Goal: Information Seeking & Learning: Compare options

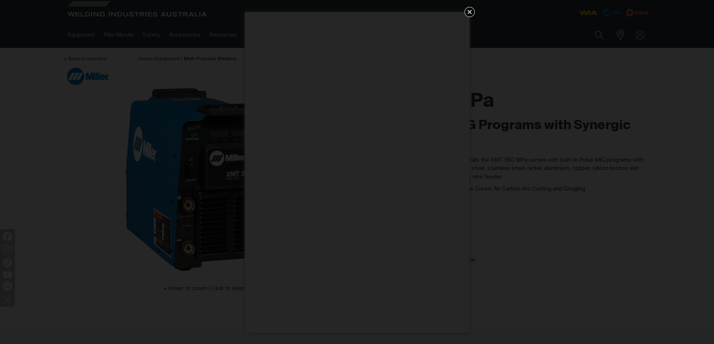
click at [471, 11] on icon "Get 5 WIA Welding Guides Free!" at bounding box center [469, 11] width 9 height 9
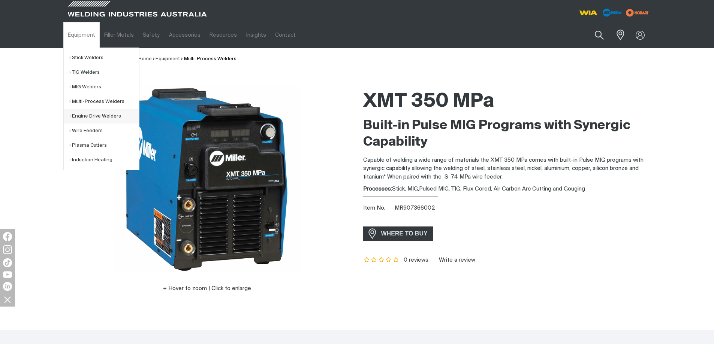
click at [102, 115] on link "Engine Drive Welders" at bounding box center [104, 116] width 70 height 15
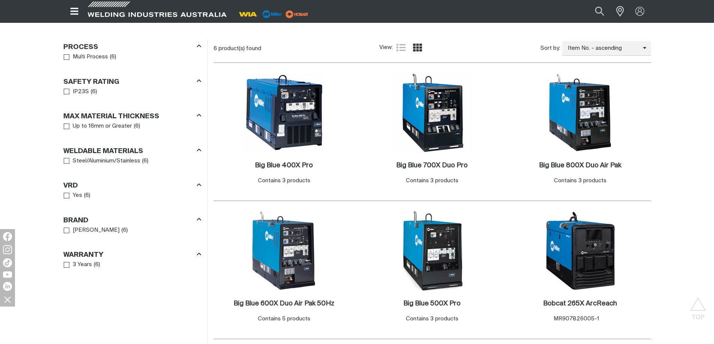
scroll to position [375, 0]
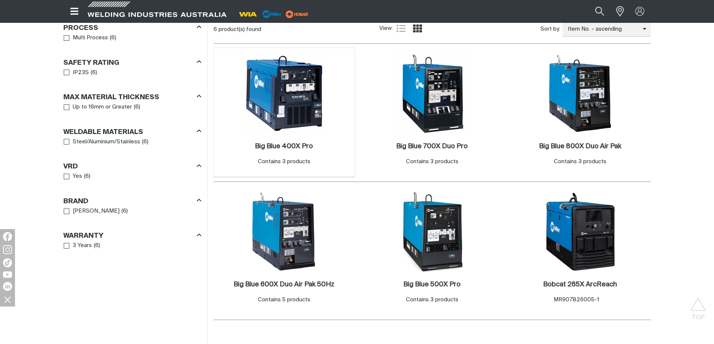
click at [288, 107] on img at bounding box center [284, 94] width 80 height 80
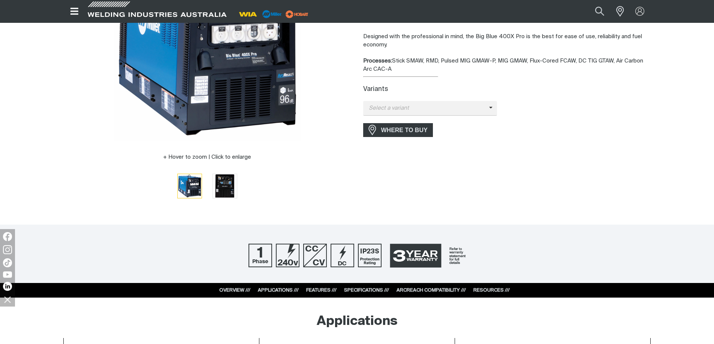
scroll to position [150, 0]
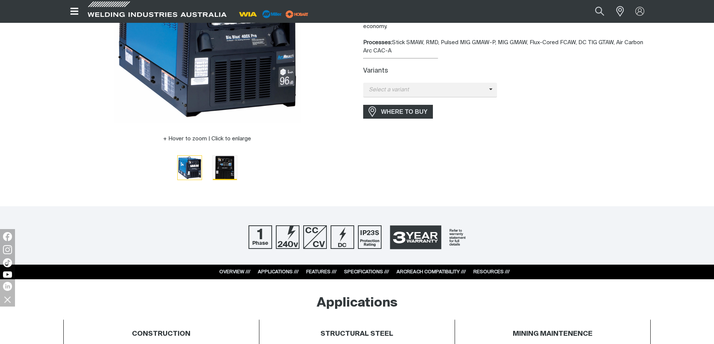
click at [224, 167] on img "Go to slide 2" at bounding box center [225, 168] width 24 height 24
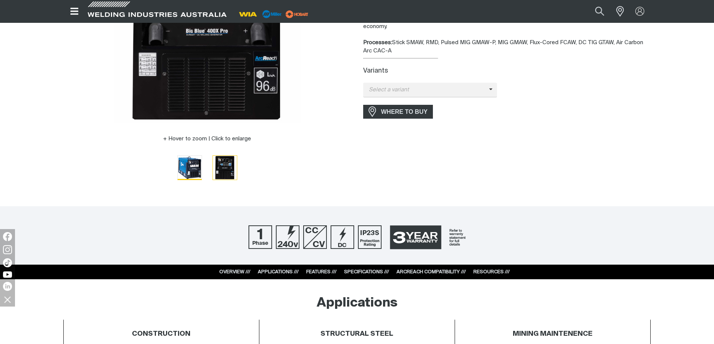
click at [190, 169] on img "Go to slide 1" at bounding box center [190, 168] width 24 height 24
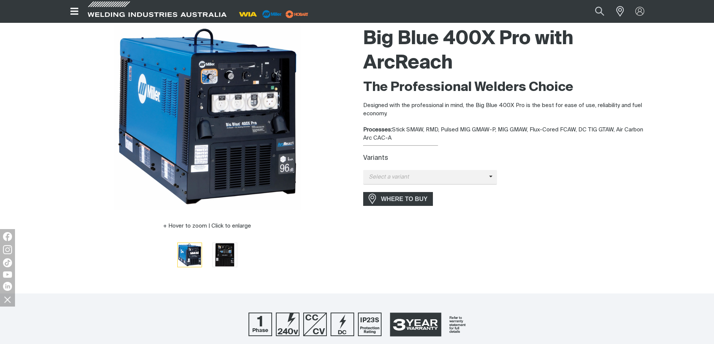
scroll to position [37, 0]
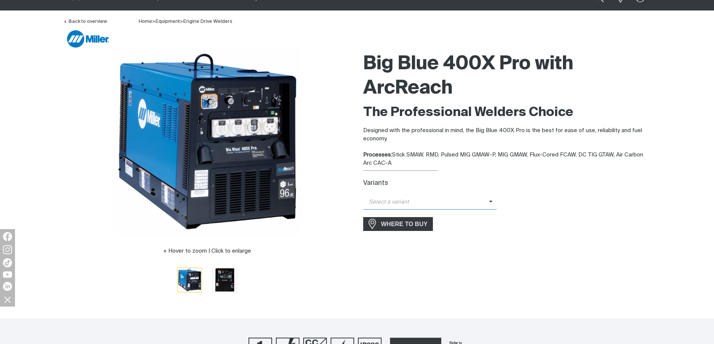
click at [482, 204] on span "Select a variant" at bounding box center [426, 202] width 126 height 9
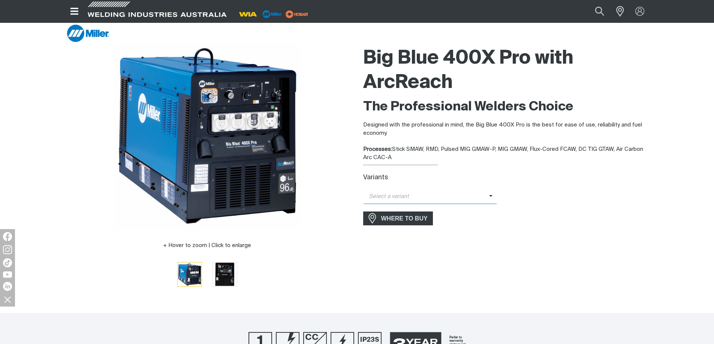
scroll to position [0, 0]
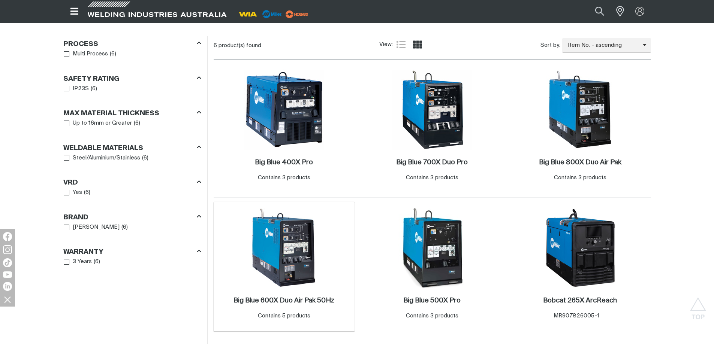
scroll to position [375, 0]
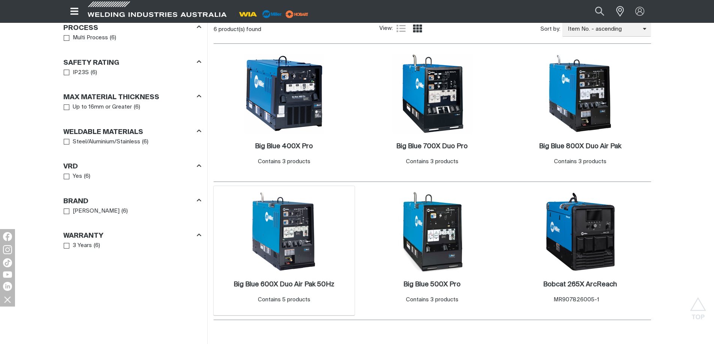
click at [283, 241] on img at bounding box center [284, 232] width 80 height 80
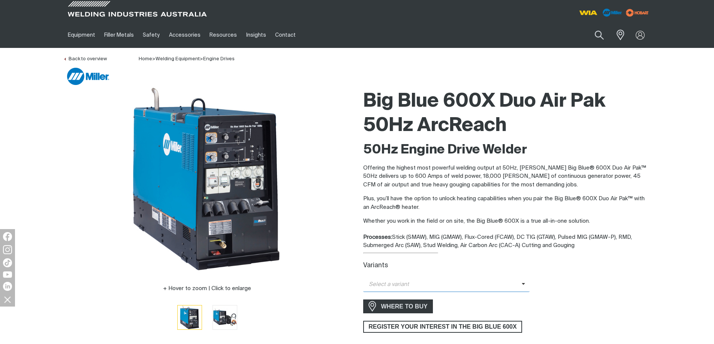
click at [413, 284] on span "Select a variant" at bounding box center [442, 285] width 159 height 9
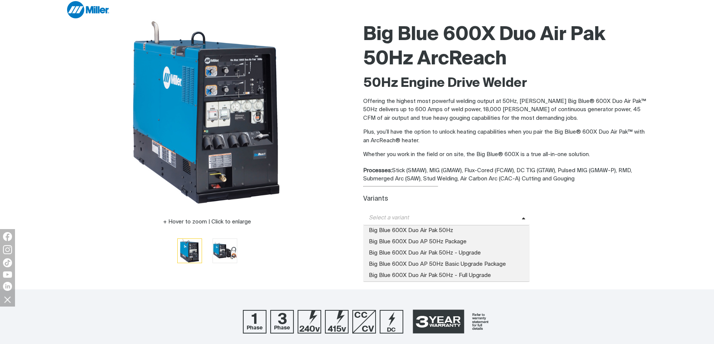
scroll to position [75, 0]
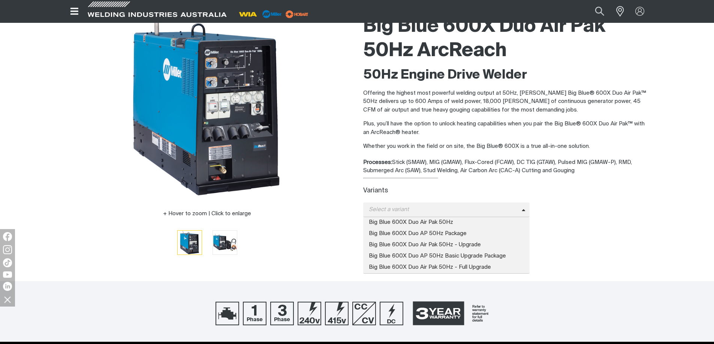
click at [404, 166] on div "Processes: Stick (SMAW), MIG (GMAW), Flux-Cored (FCAW), DC TIG (GTAW), Pulsed M…" at bounding box center [507, 167] width 288 height 17
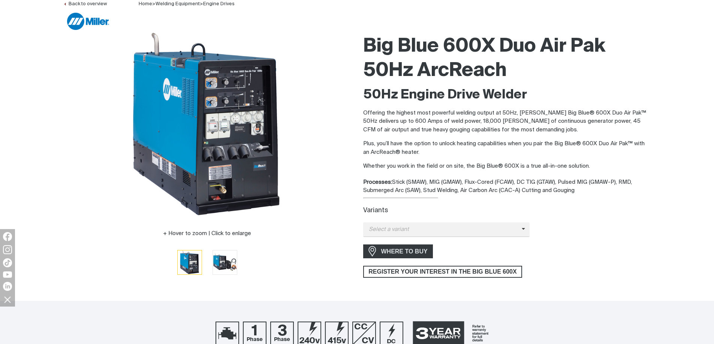
scroll to position [112, 0]
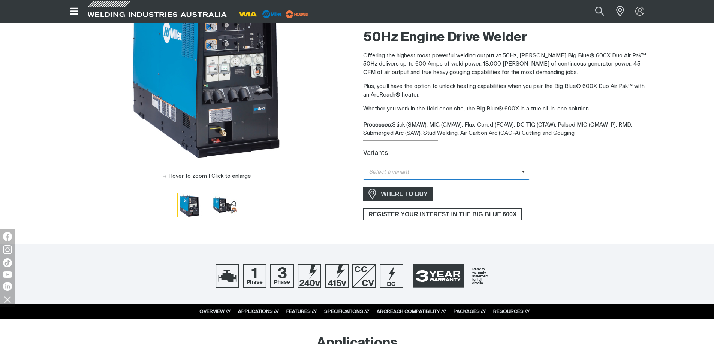
click at [448, 172] on span "Select a variant" at bounding box center [442, 172] width 159 height 9
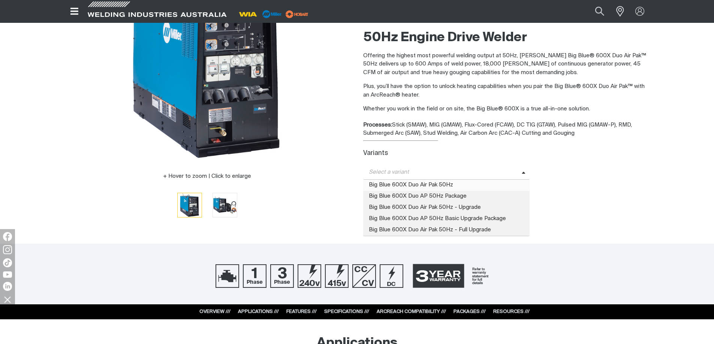
click at [443, 187] on span "Big Blue 600X Duo Air Pak 50Hz" at bounding box center [446, 185] width 167 height 11
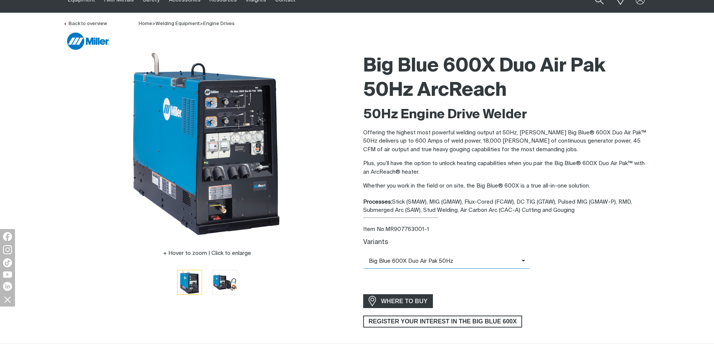
scroll to position [0, 0]
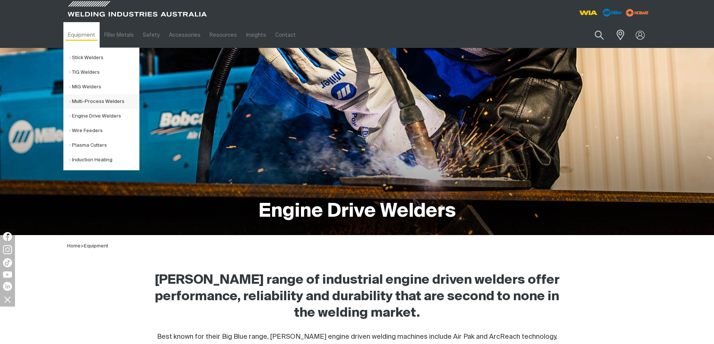
click at [96, 100] on link "Multi-Process Welders" at bounding box center [104, 101] width 70 height 15
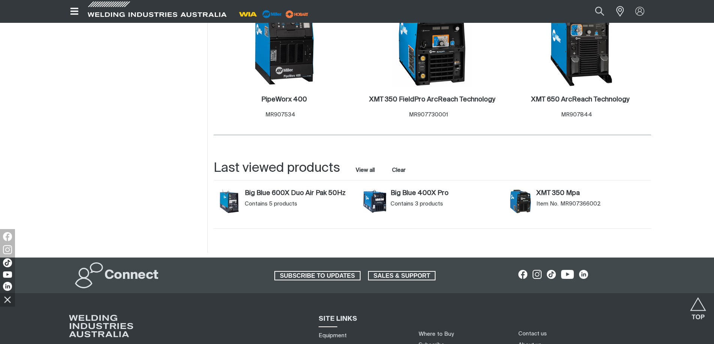
scroll to position [862, 0]
